Goal: Task Accomplishment & Management: Manage account settings

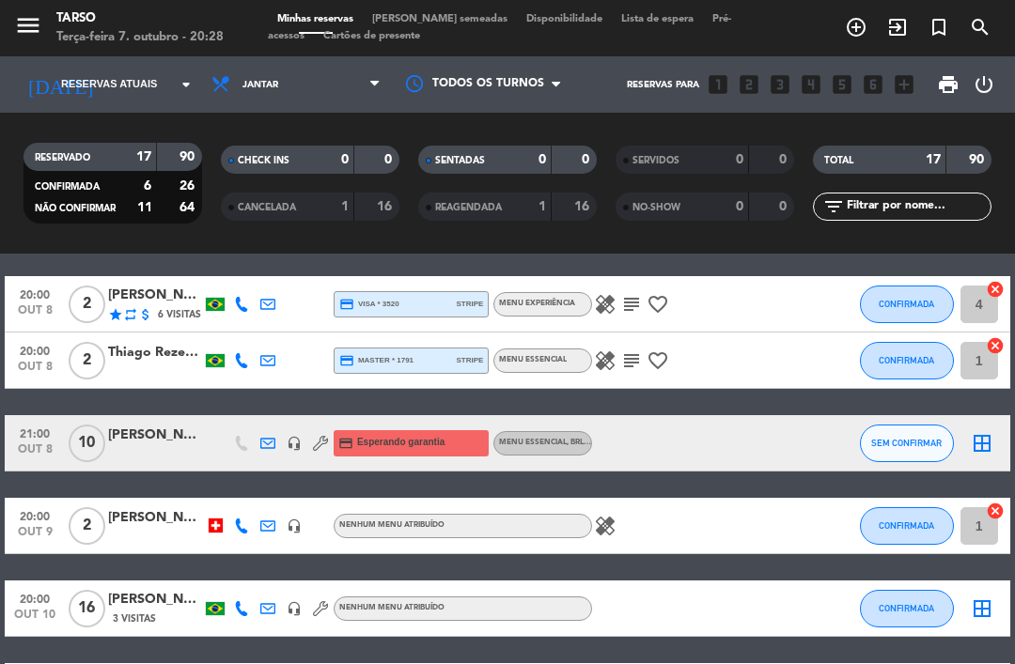
scroll to position [25, 0]
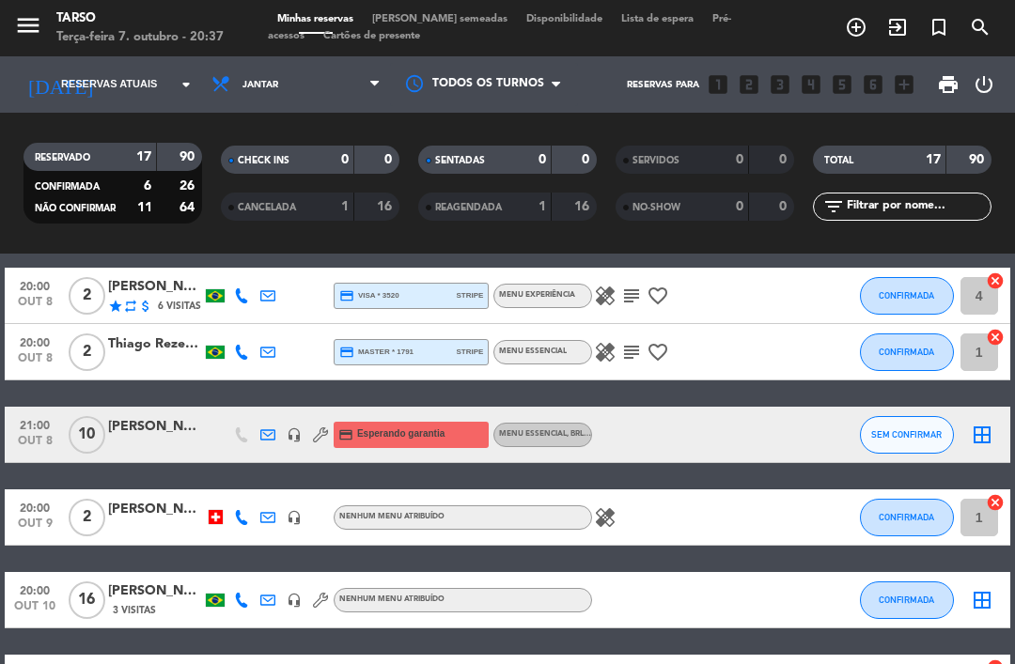
click at [197, 147] on div "RESERVADO 17 90" at bounding box center [112, 157] width 179 height 28
click at [195, 158] on strong "90" at bounding box center [189, 156] width 19 height 13
click at [983, 162] on strong "90" at bounding box center [978, 159] width 19 height 13
click at [295, 204] on span "CANCELADA" at bounding box center [267, 207] width 58 height 9
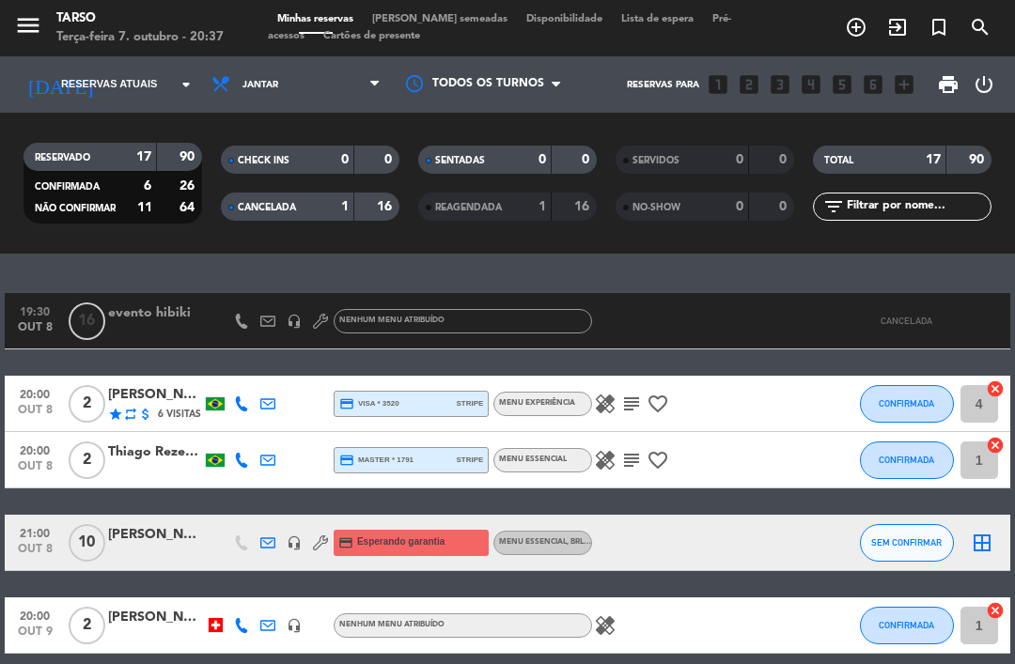
scroll to position [0, 0]
click at [244, 203] on span "CANCELADA" at bounding box center [267, 207] width 58 height 9
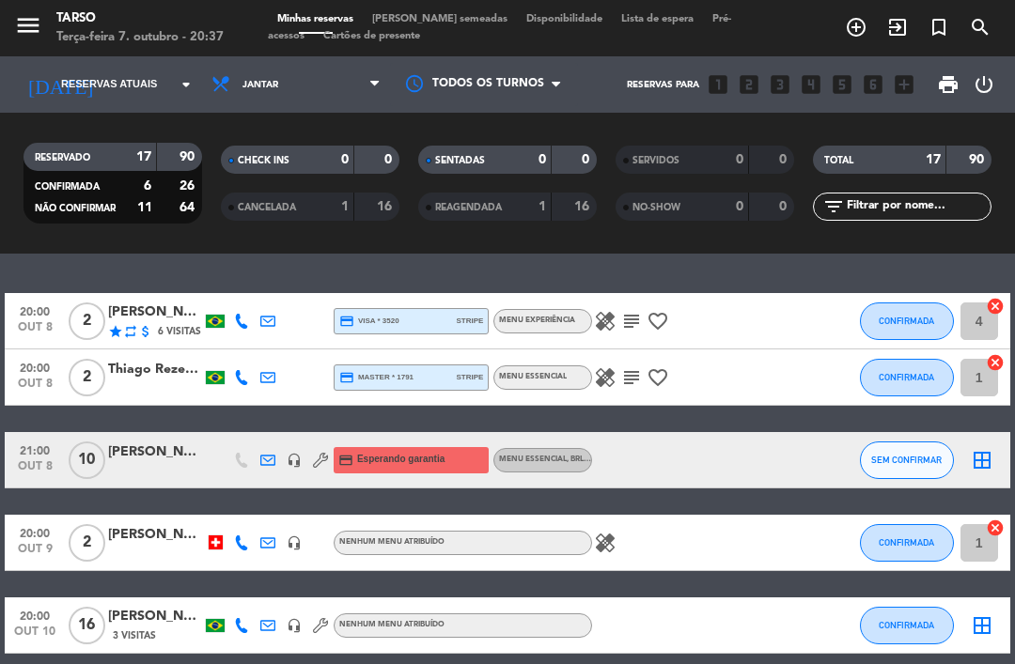
click at [492, 210] on span "REAGENDADA" at bounding box center [468, 207] width 67 height 9
click at [438, 205] on span "REAGENDADA" at bounding box center [468, 207] width 67 height 9
click at [1004, 363] on icon "cancel" at bounding box center [995, 362] width 19 height 19
click at [1002, 299] on icon "cancel" at bounding box center [995, 306] width 19 height 19
click at [985, 459] on icon "border_all" at bounding box center [982, 460] width 23 height 23
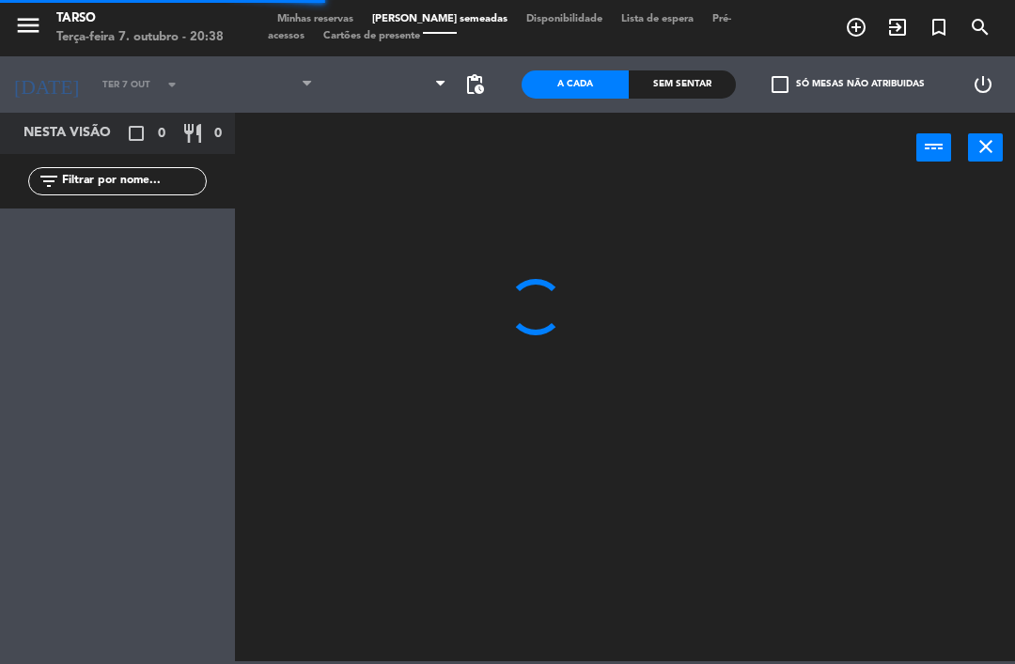
type input "Qua 8 out"
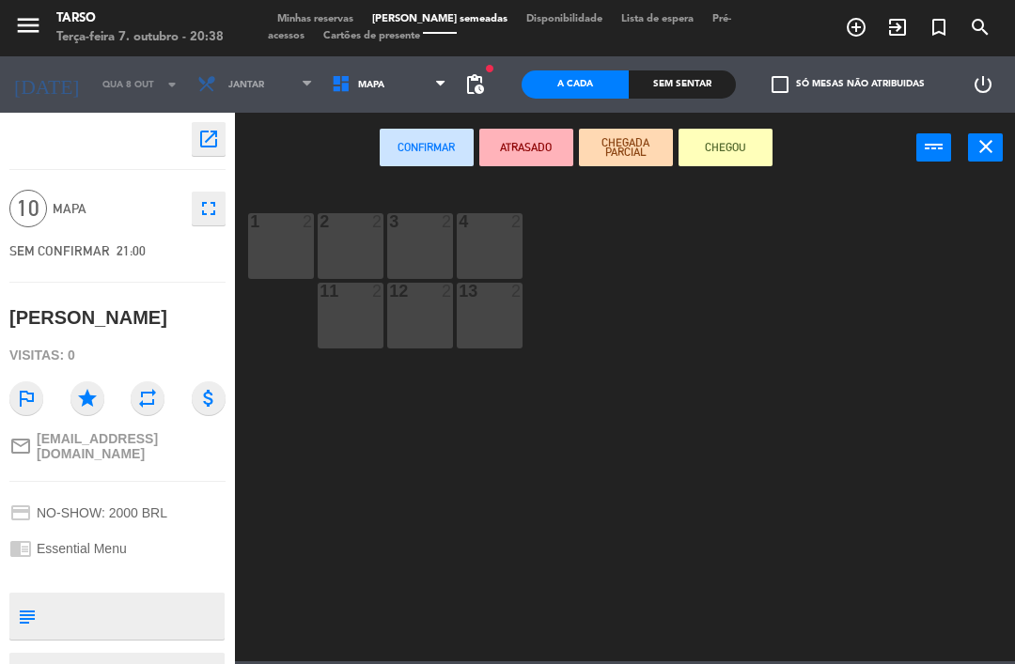
click at [299, 246] on div "1 2" at bounding box center [281, 246] width 66 height 66
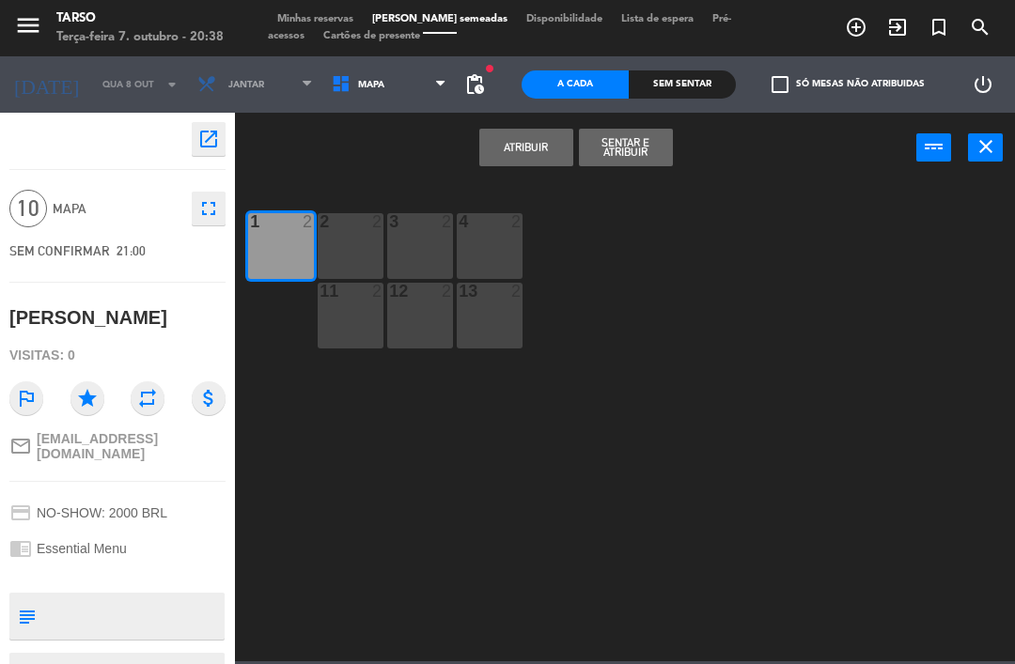
click at [539, 147] on button "Atribuir" at bounding box center [526, 148] width 94 height 38
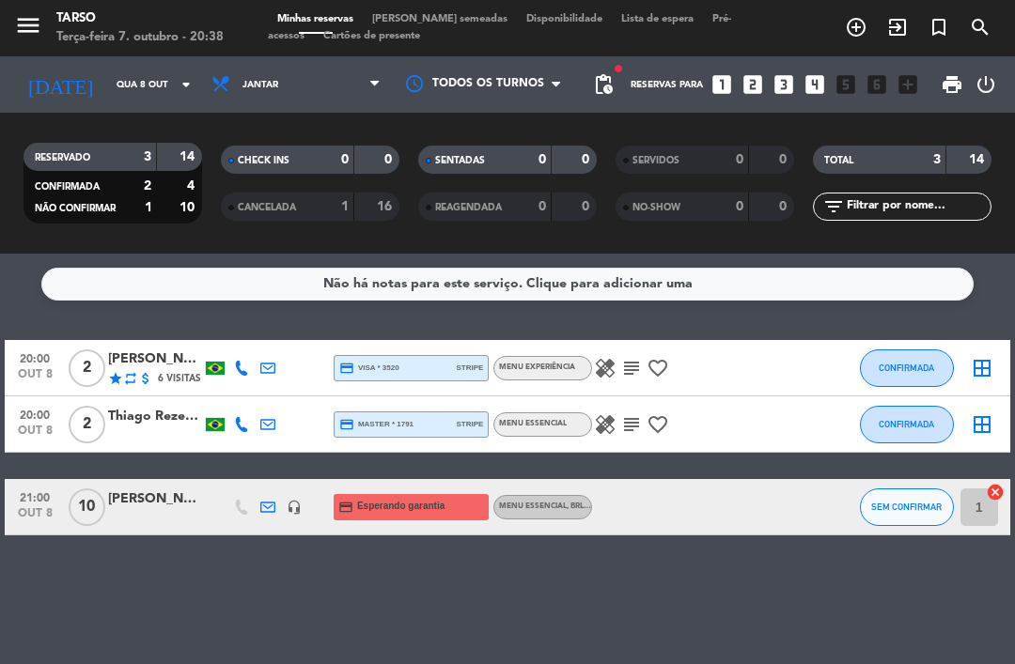
scroll to position [60, 0]
click at [1002, 483] on icon "cancel" at bounding box center [995, 492] width 19 height 19
select select "dinner"
